Goal: Navigation & Orientation: Find specific page/section

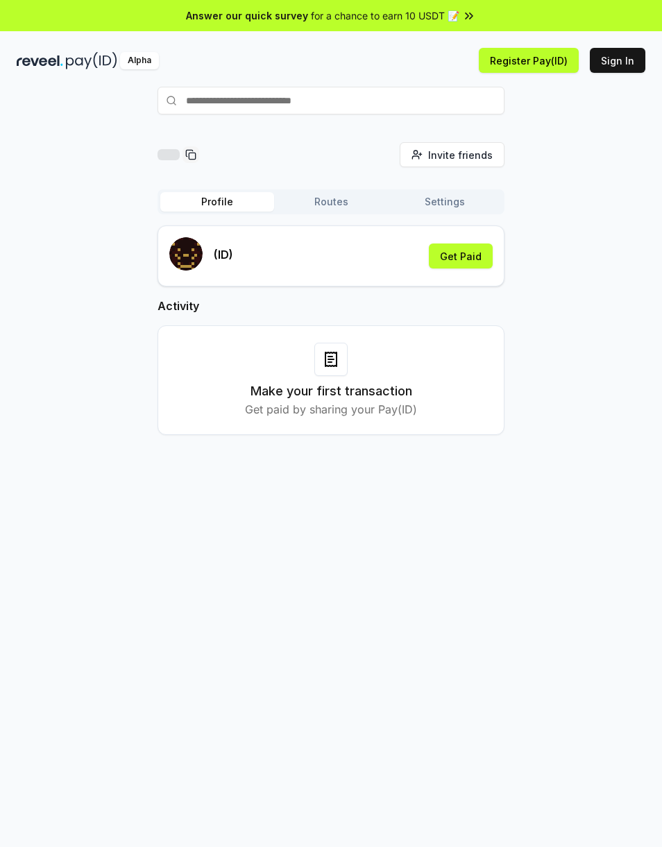
click at [345, 206] on button "Routes" at bounding box center [331, 201] width 114 height 19
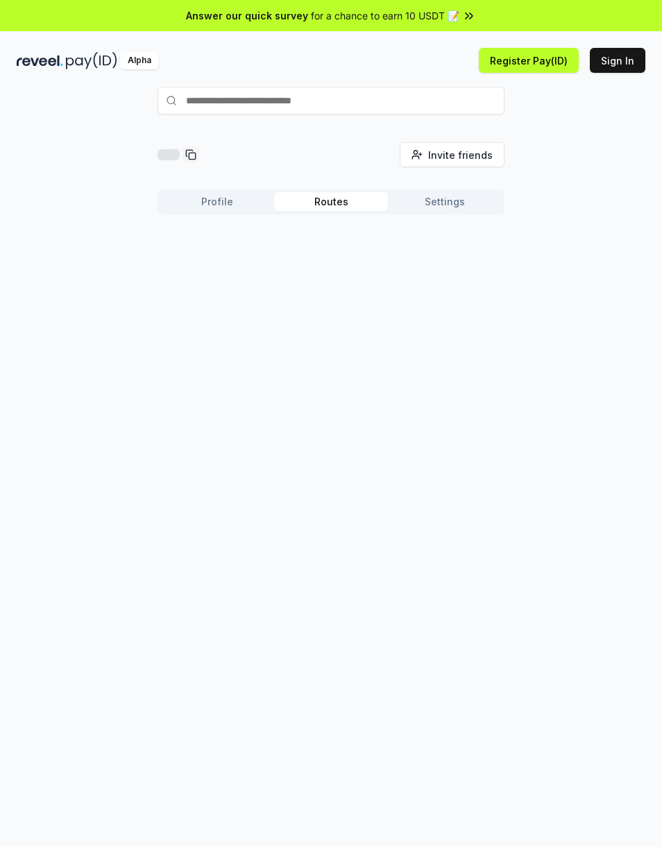
click at [470, 203] on button "Settings" at bounding box center [445, 201] width 114 height 19
